Goal: Information Seeking & Learning: Learn about a topic

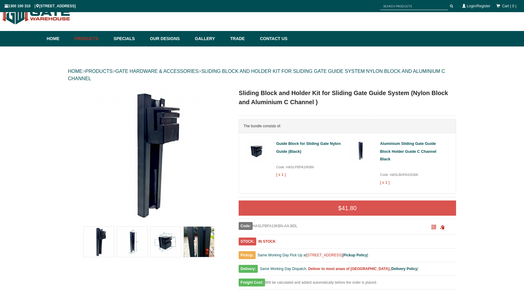
click at [169, 137] on img at bounding box center [148, 154] width 133 height 133
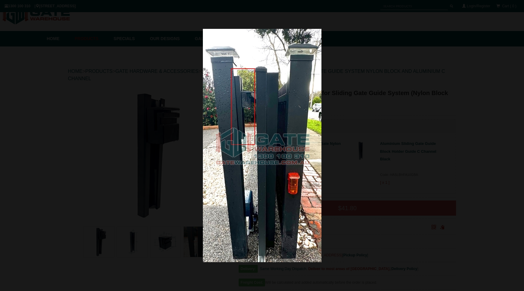
click at [264, 130] on img at bounding box center [262, 145] width 119 height 233
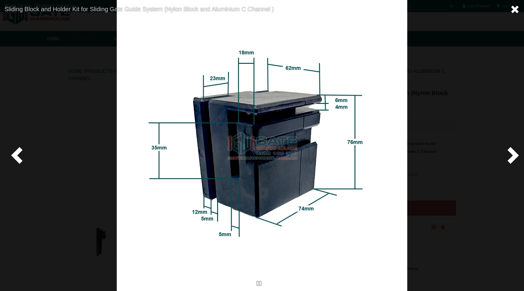
click at [513, 10] on span at bounding box center [515, 9] width 9 height 9
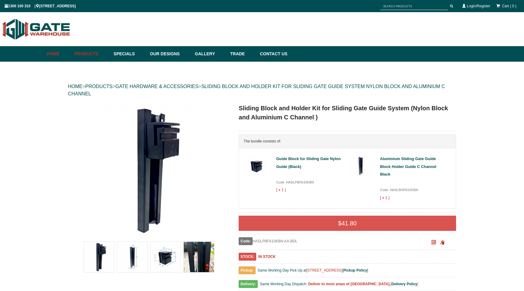
click at [56, 52] on link "Home" at bounding box center [59, 53] width 25 height 15
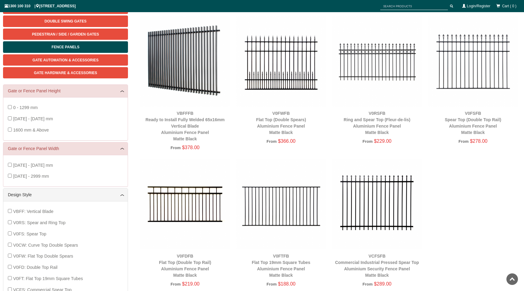
scroll to position [57, 0]
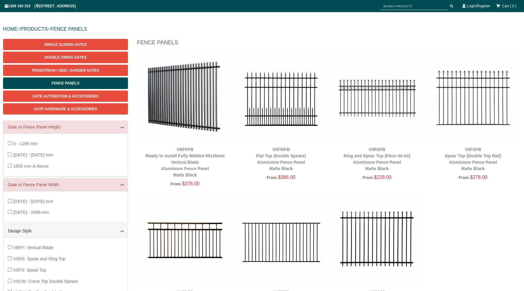
click at [162, 104] on img at bounding box center [185, 97] width 90 height 90
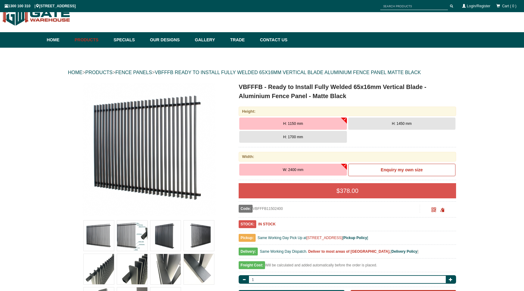
scroll to position [15, 0]
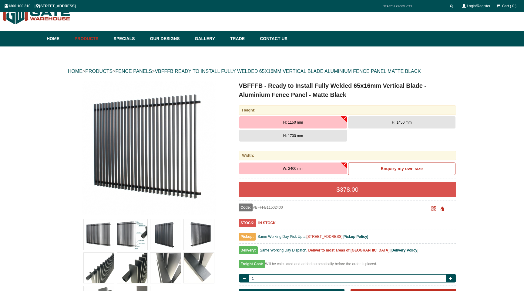
click at [96, 230] on img at bounding box center [99, 234] width 30 height 30
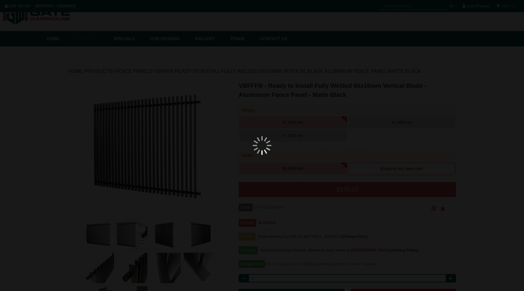
scroll to position [0, 0]
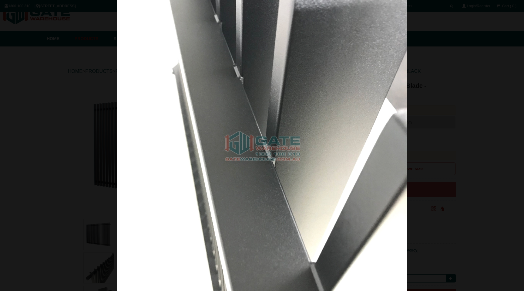
click at [29, 122] on div at bounding box center [262, 145] width 524 height 291
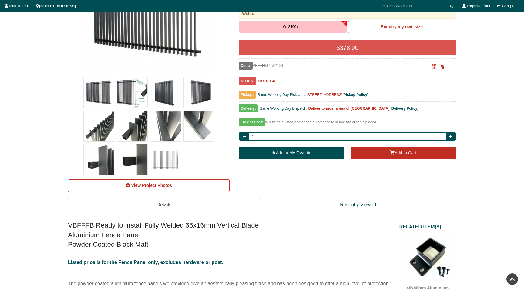
scroll to position [153, 0]
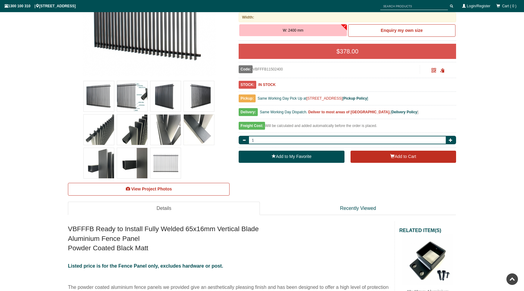
click at [100, 135] on img at bounding box center [99, 129] width 30 height 30
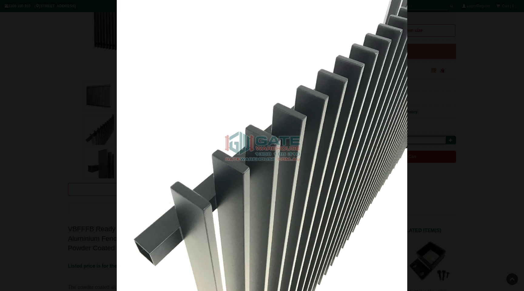
click at [48, 146] on div at bounding box center [262, 145] width 524 height 291
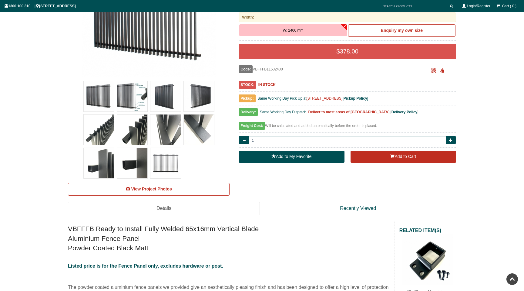
click at [100, 157] on img at bounding box center [99, 163] width 30 height 30
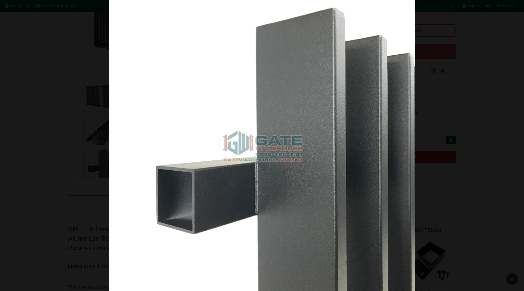
click at [71, 156] on div at bounding box center [262, 145] width 524 height 291
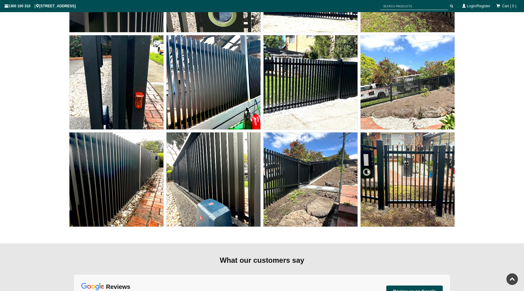
scroll to position [4949, 0]
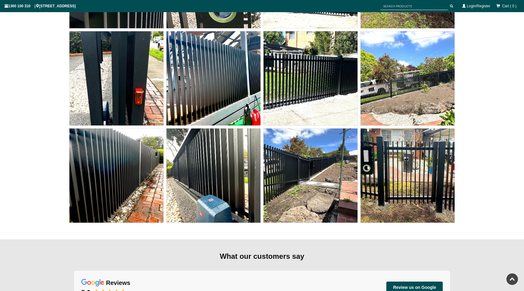
click at [236, 174] on img at bounding box center [214, 175] width 94 height 94
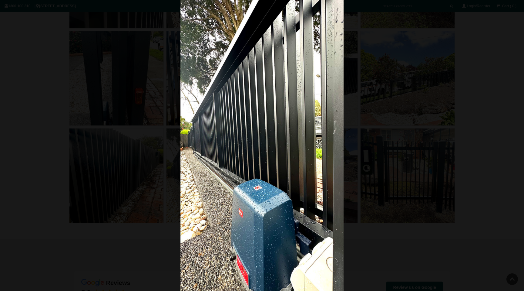
click at [110, 113] on div at bounding box center [262, 145] width 524 height 291
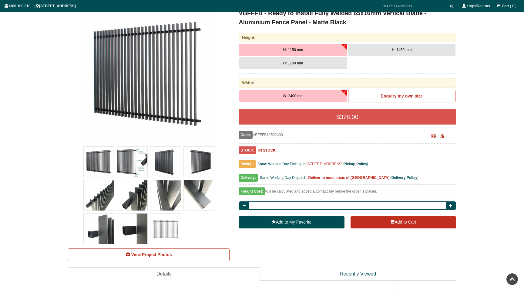
scroll to position [0, 0]
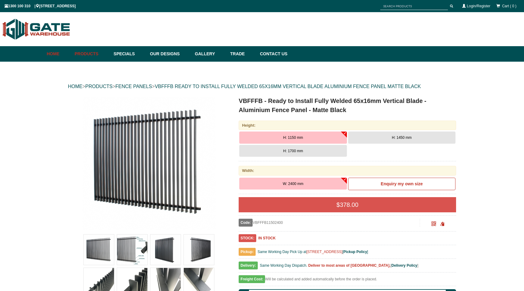
click at [56, 52] on link "Home" at bounding box center [59, 53] width 25 height 15
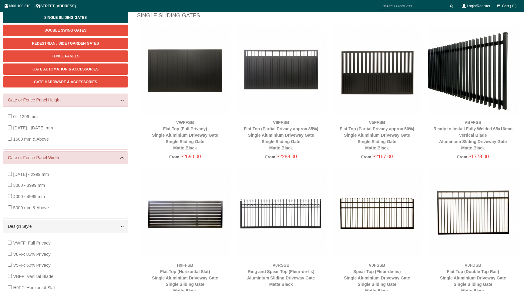
scroll to position [89, 0]
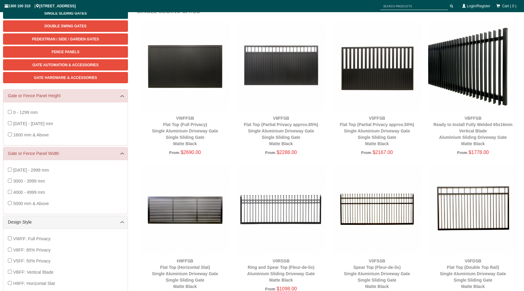
click at [165, 67] on img at bounding box center [185, 66] width 90 height 90
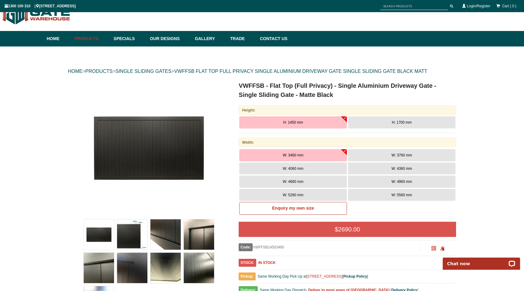
click at [263, 151] on button "W: 3460 mm" at bounding box center [292, 155] width 107 height 12
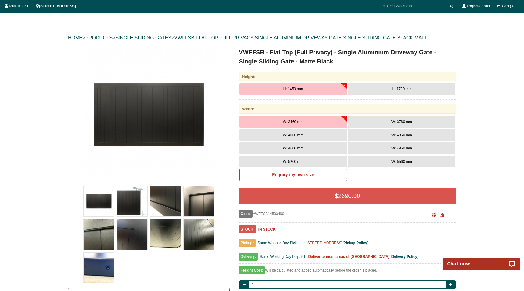
scroll to position [49, 0]
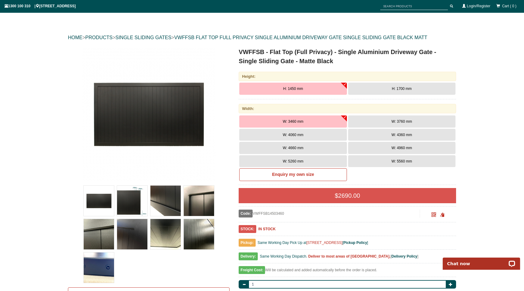
click at [97, 193] on img at bounding box center [99, 200] width 30 height 30
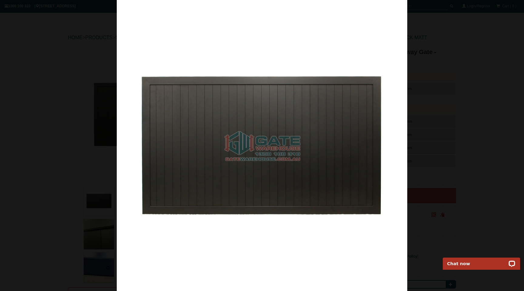
click at [127, 198] on img at bounding box center [262, 145] width 291 height 291
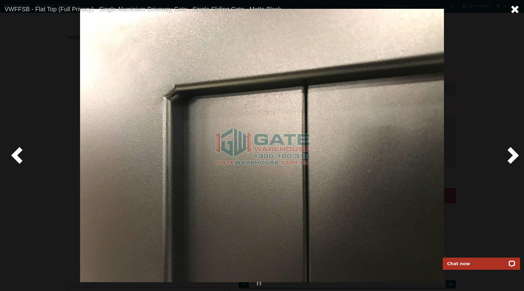
click at [518, 11] on span at bounding box center [515, 9] width 9 height 9
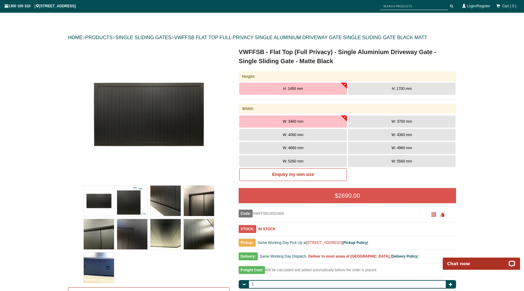
click at [134, 202] on img at bounding box center [132, 200] width 30 height 30
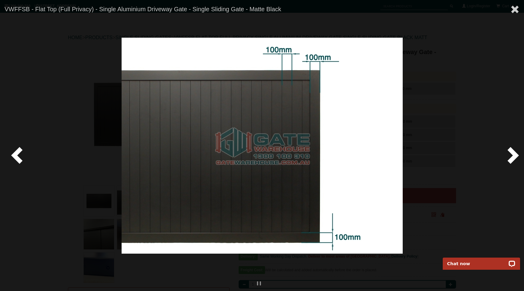
click at [69, 173] on div at bounding box center [262, 145] width 524 height 291
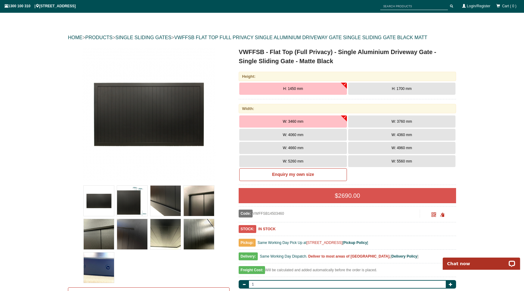
click at [160, 237] on img at bounding box center [165, 234] width 30 height 30
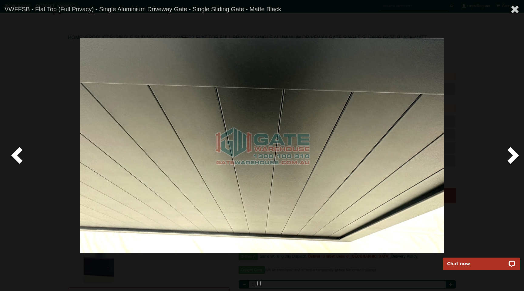
click at [164, 276] on div at bounding box center [262, 145] width 524 height 291
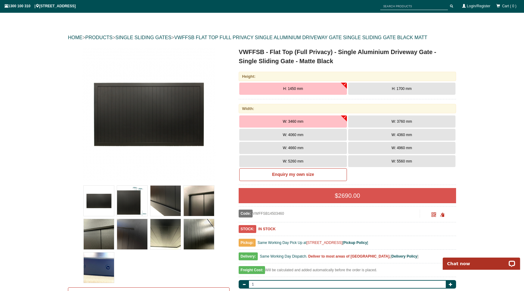
click at [99, 264] on img at bounding box center [99, 267] width 30 height 30
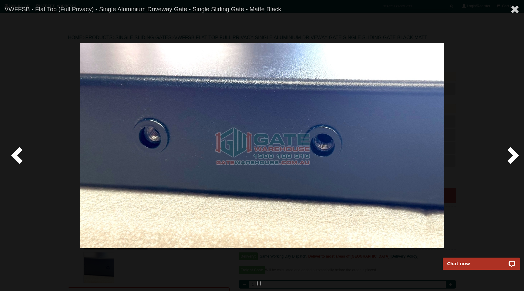
click at [146, 268] on div at bounding box center [262, 145] width 524 height 291
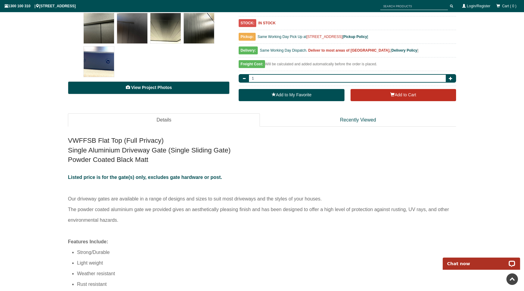
scroll to position [0, 0]
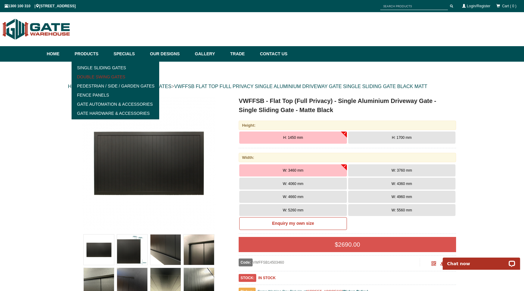
click at [96, 76] on link "Double Swing Gates" at bounding box center [115, 76] width 84 height 9
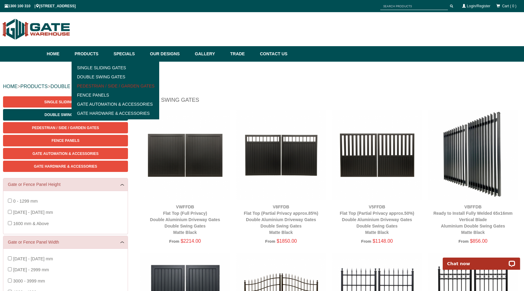
click at [94, 85] on link "Pedestrian / Side / Garden Gates" at bounding box center [115, 85] width 84 height 9
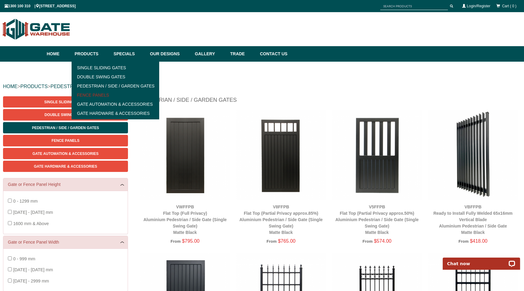
click at [101, 96] on link "Fence Panels" at bounding box center [115, 94] width 84 height 9
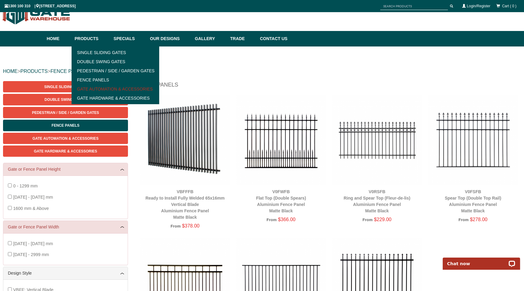
click at [98, 90] on link "Gate Automation & Accessories" at bounding box center [115, 88] width 84 height 9
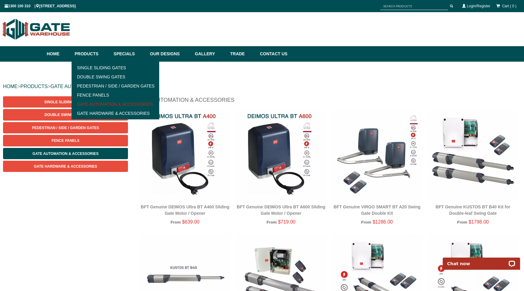
click at [116, 104] on link "Gate Automation & Accessories" at bounding box center [115, 104] width 84 height 9
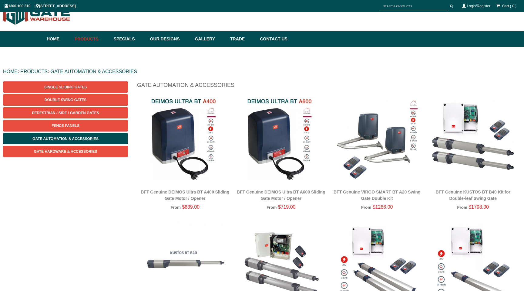
scroll to position [15, 0]
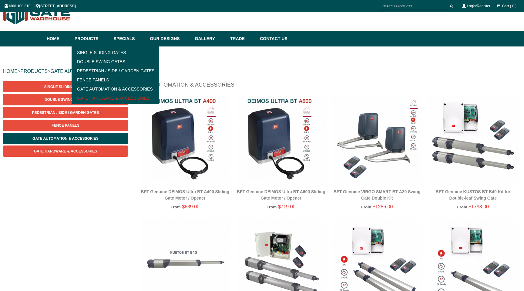
click at [103, 99] on link "Gate Hardware & Accessories" at bounding box center [115, 97] width 84 height 9
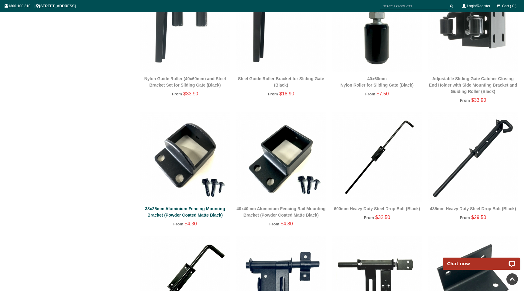
scroll to position [1017, 0]
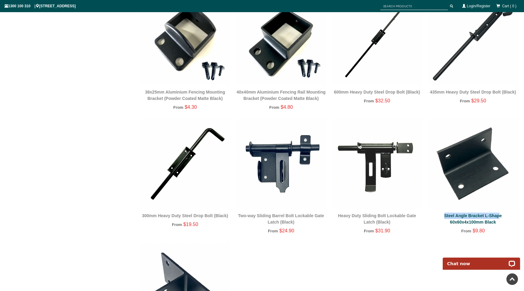
drag, startPoint x: 440, startPoint y: 215, endPoint x: 501, endPoint y: 214, distance: 60.4
click at [501, 214] on div "Steel Angle Bracket L-Shape 60x60x4x100mm Black" at bounding box center [473, 218] width 90 height 13
copy link "Steel Angle Bracket L-Shape"
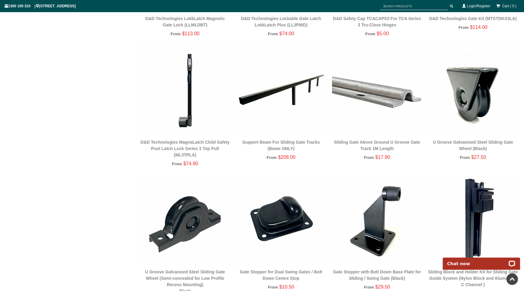
scroll to position [454, 0]
